Goal: Navigation & Orientation: Find specific page/section

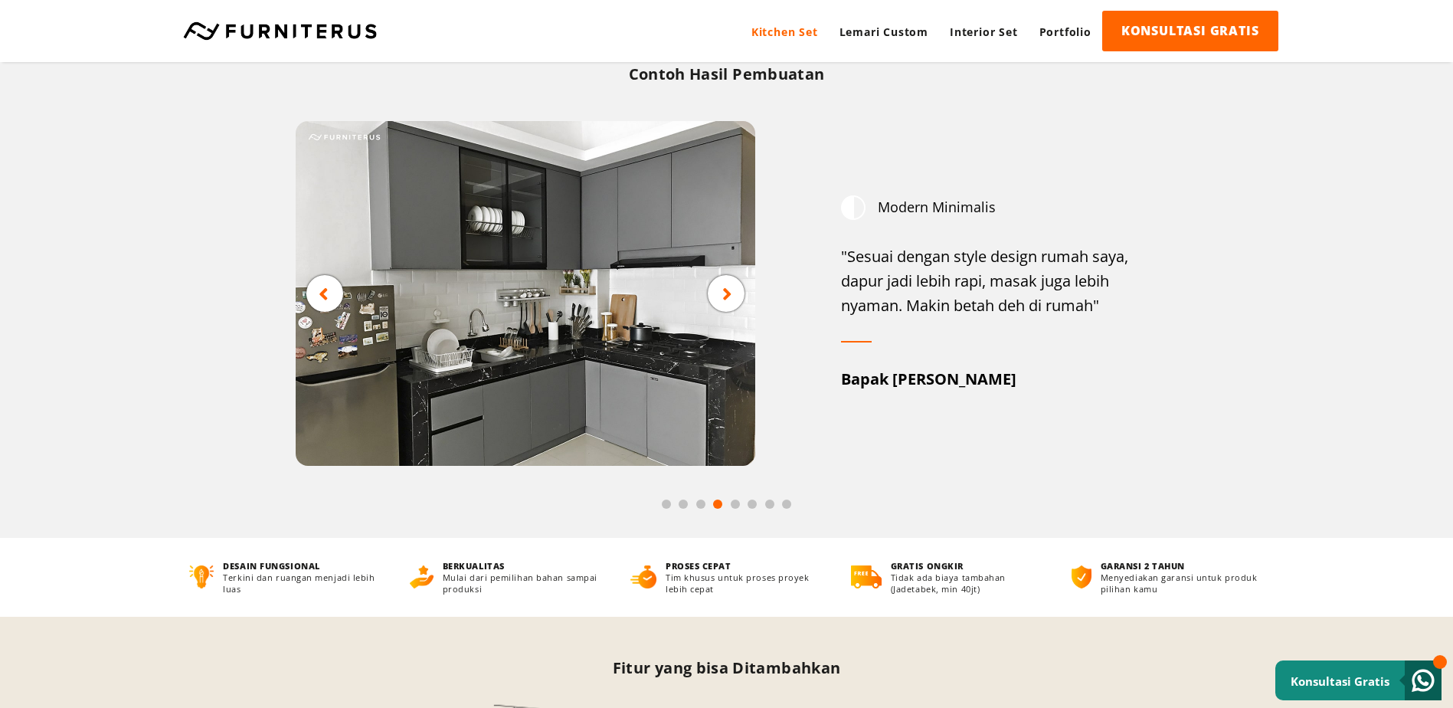
click at [723, 291] on icon at bounding box center [727, 292] width 10 height 19
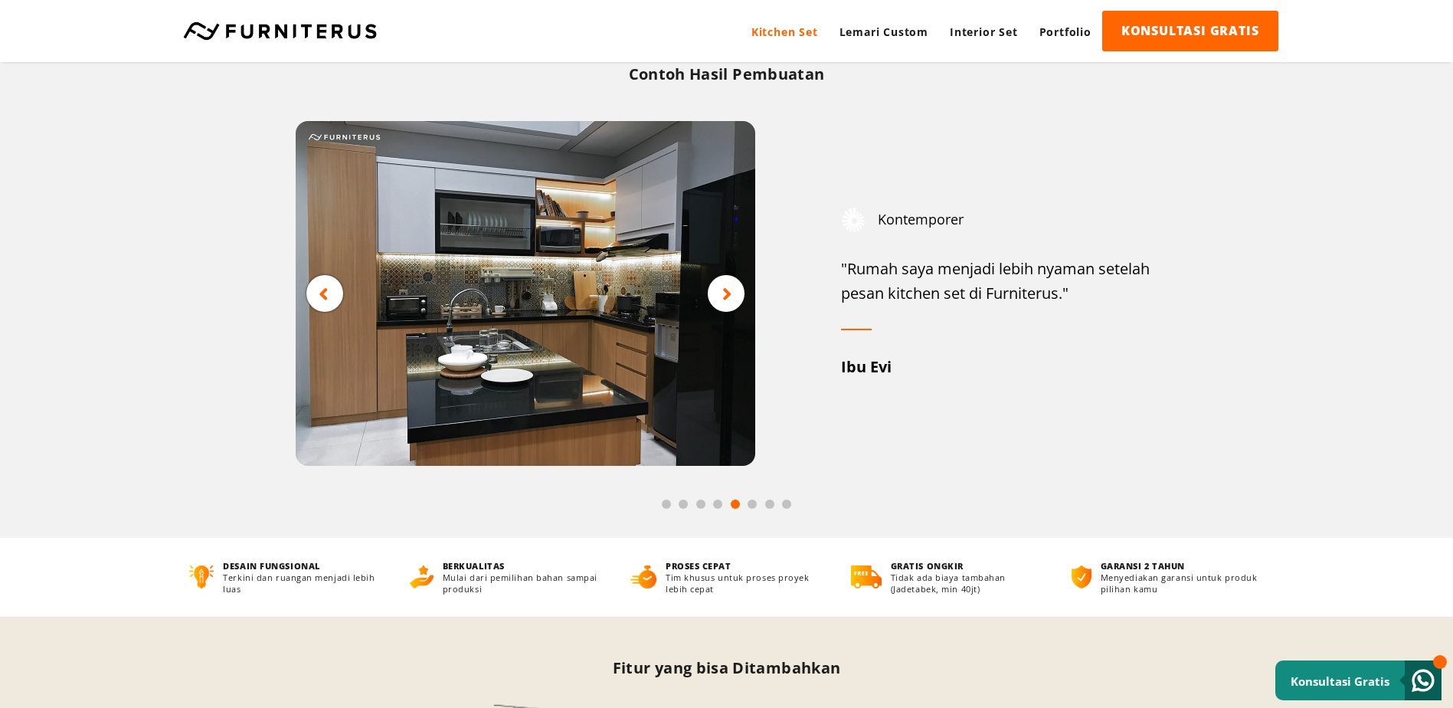
click at [723, 291] on icon at bounding box center [727, 292] width 10 height 19
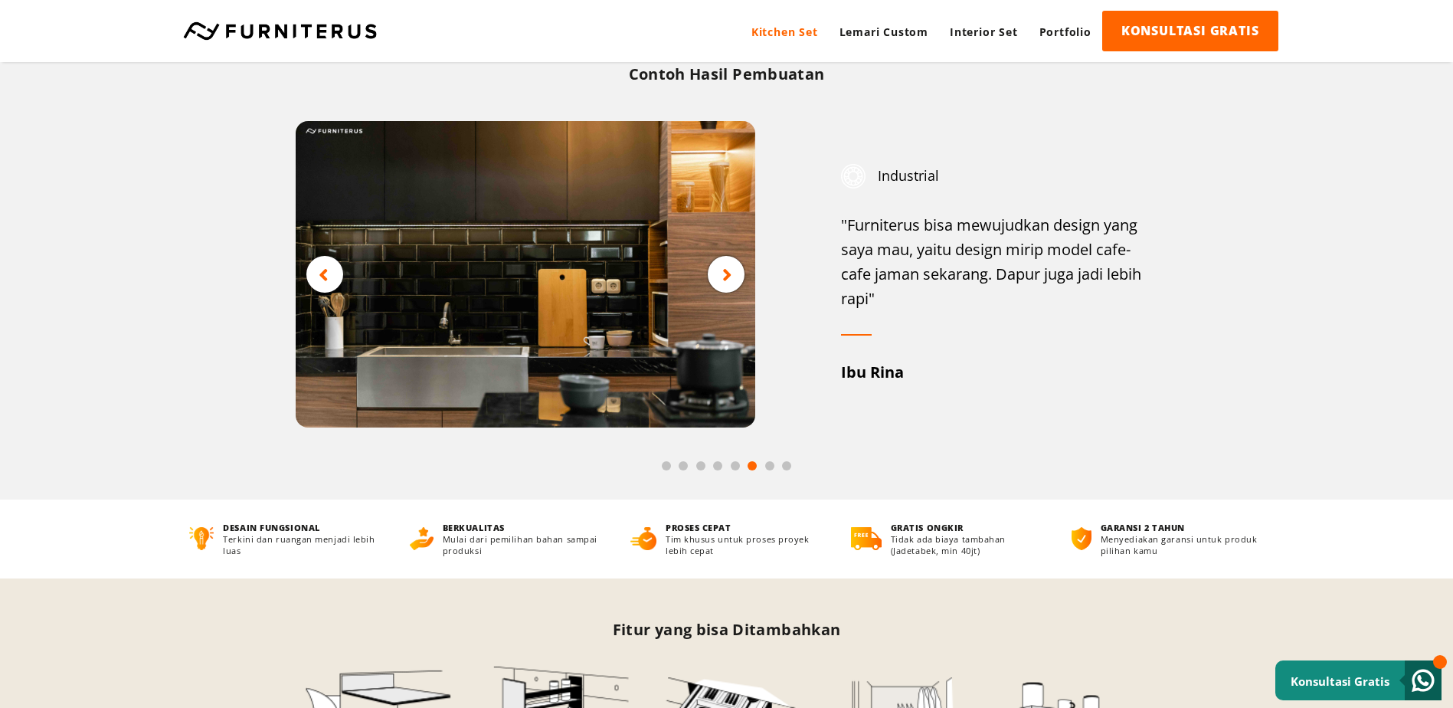
click at [723, 291] on div at bounding box center [726, 274] width 37 height 37
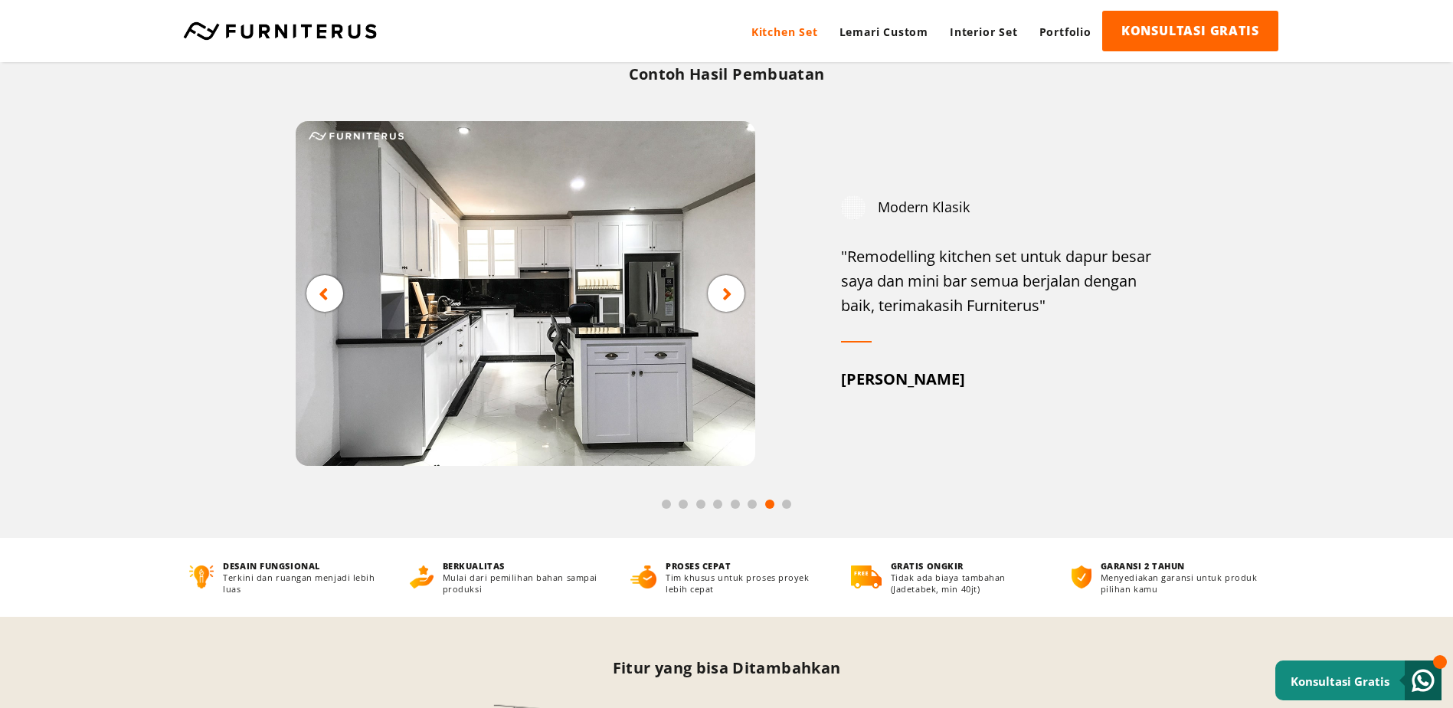
click at [723, 291] on icon at bounding box center [727, 292] width 10 height 19
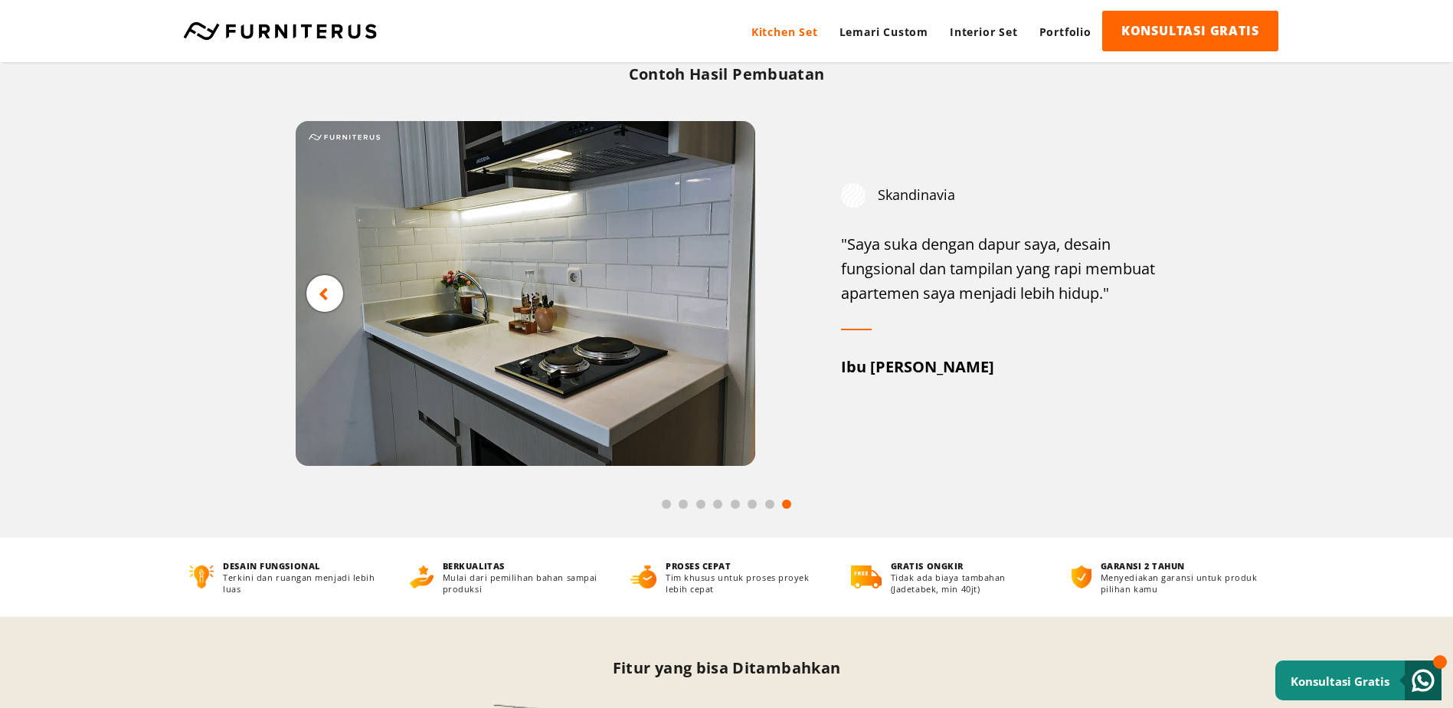
click at [723, 291] on img at bounding box center [526, 293] width 460 height 345
click at [327, 295] on icon at bounding box center [324, 292] width 10 height 19
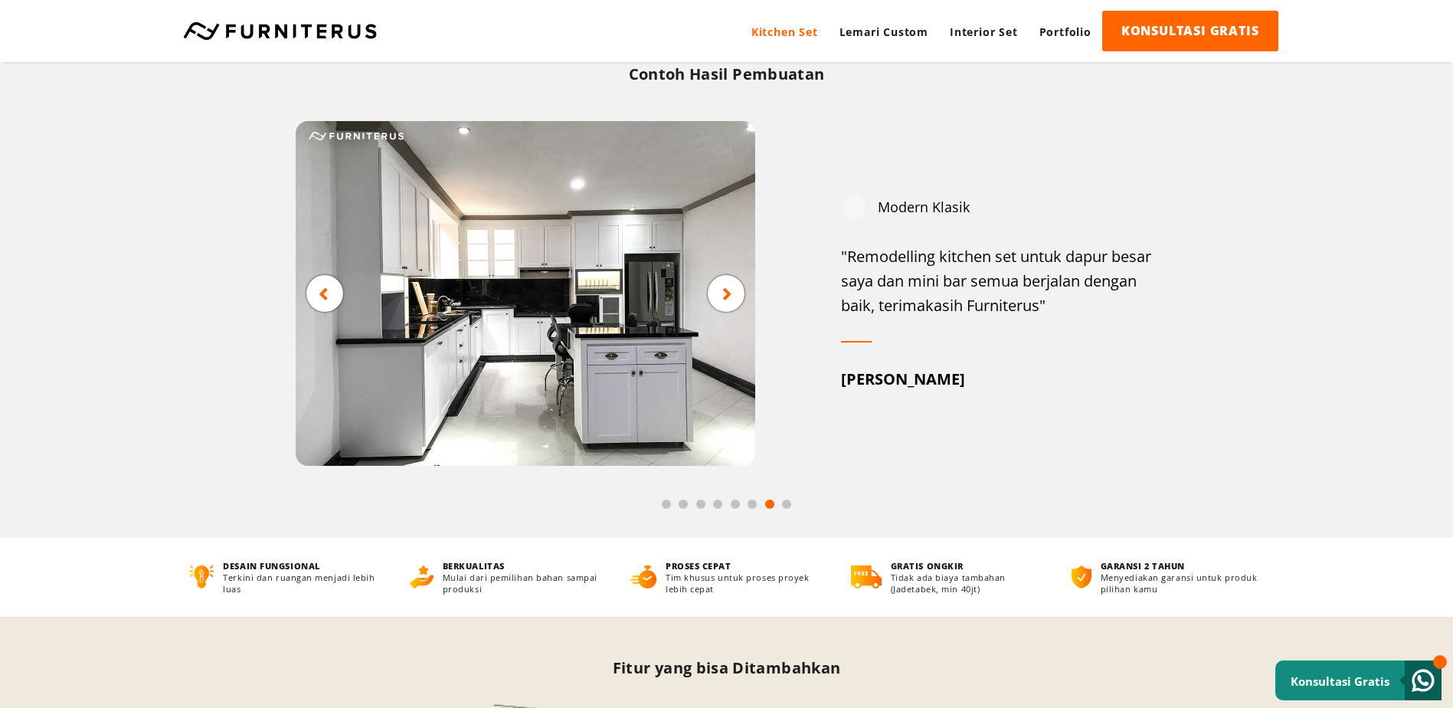
click at [327, 295] on icon at bounding box center [324, 292] width 10 height 19
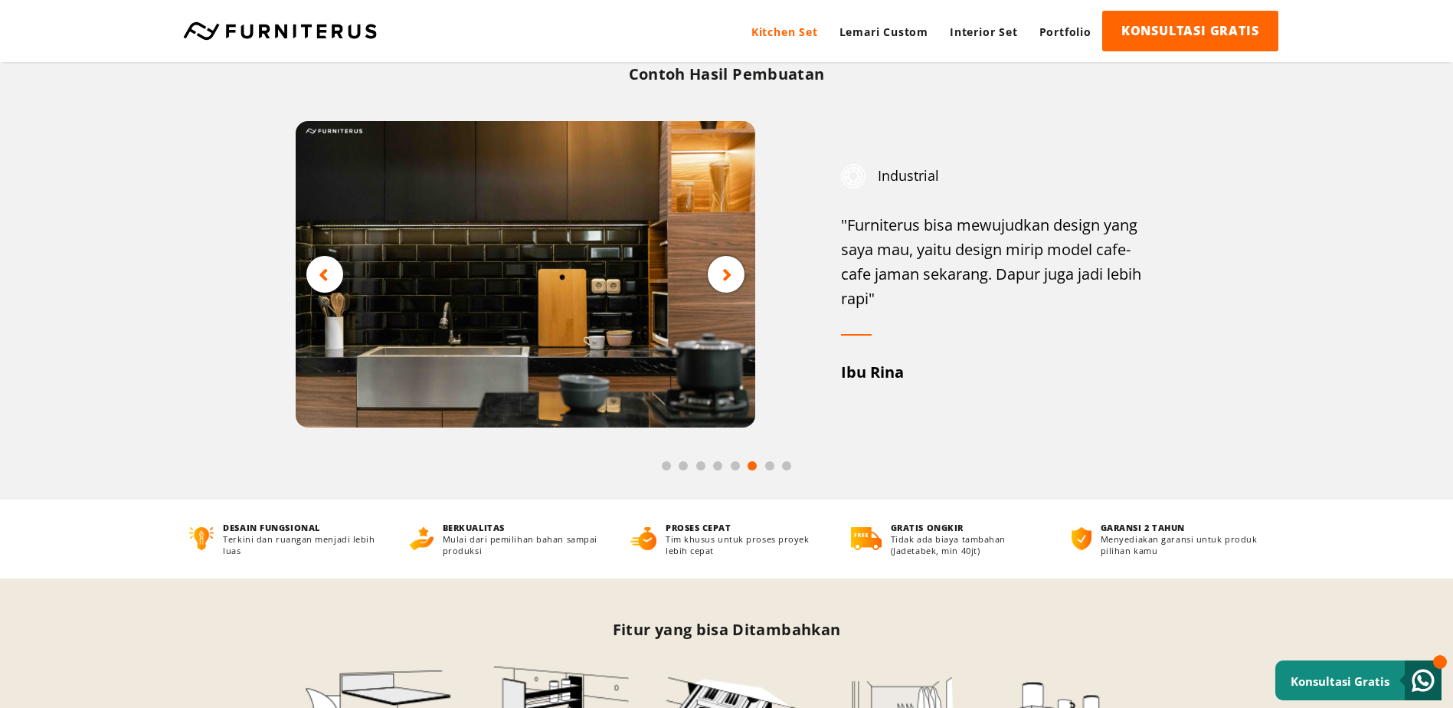
click at [327, 295] on div at bounding box center [526, 274] width 460 height 306
click at [327, 295] on img at bounding box center [526, 274] width 460 height 306
